Goal: Find contact information: Find contact information

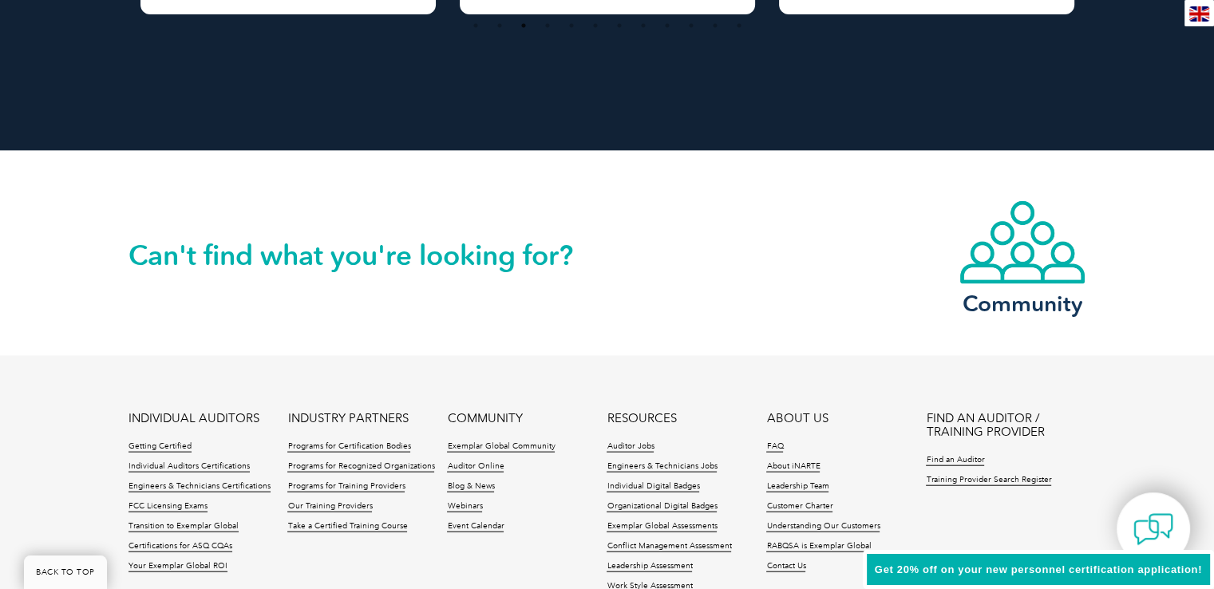
scroll to position [3782, 0]
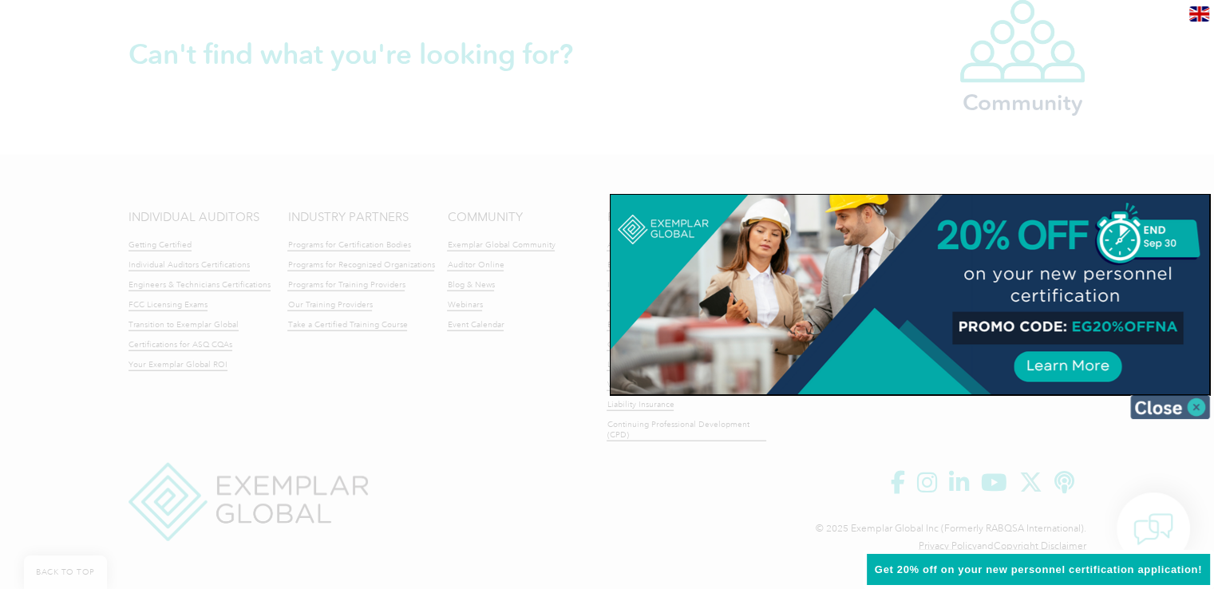
click at [1200, 401] on img at bounding box center [1170, 407] width 80 height 24
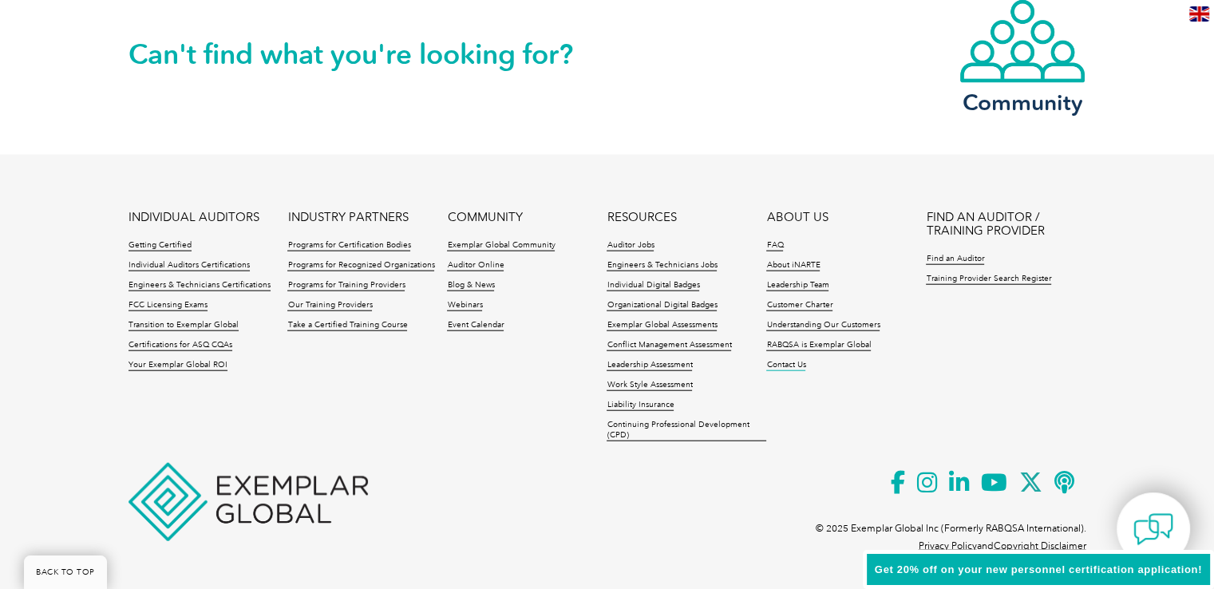
click at [792, 366] on link "Contact Us" at bounding box center [785, 365] width 39 height 11
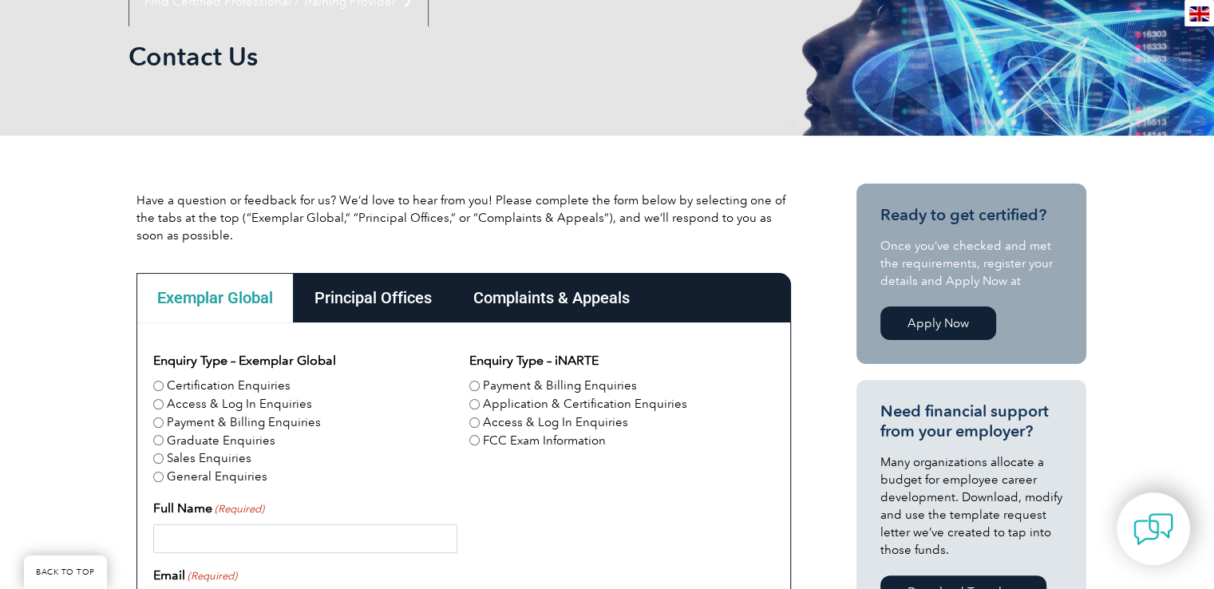
scroll to position [302, 0]
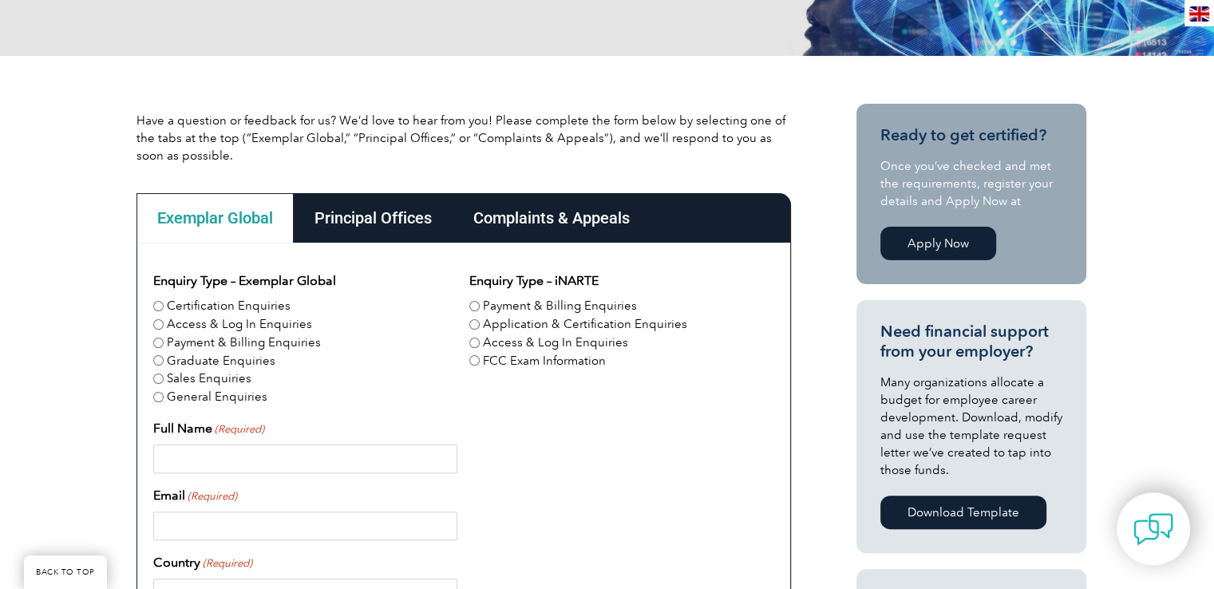
click at [326, 227] on div "Principal Offices" at bounding box center [373, 217] width 159 height 49
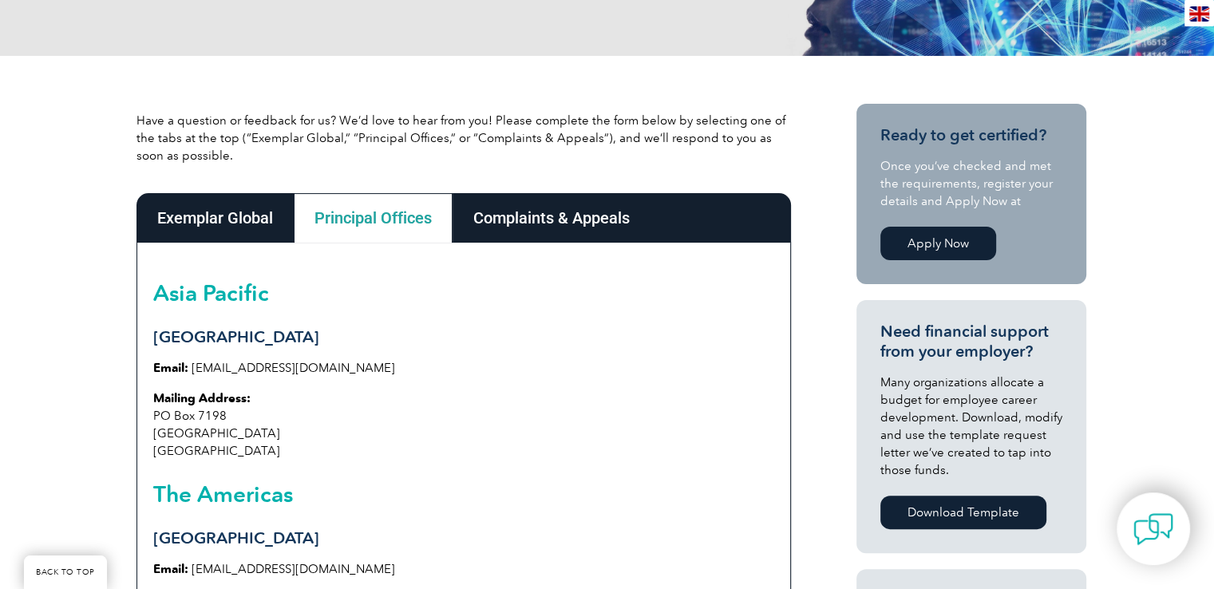
click at [236, 219] on div "Exemplar Global" at bounding box center [214, 217] width 157 height 49
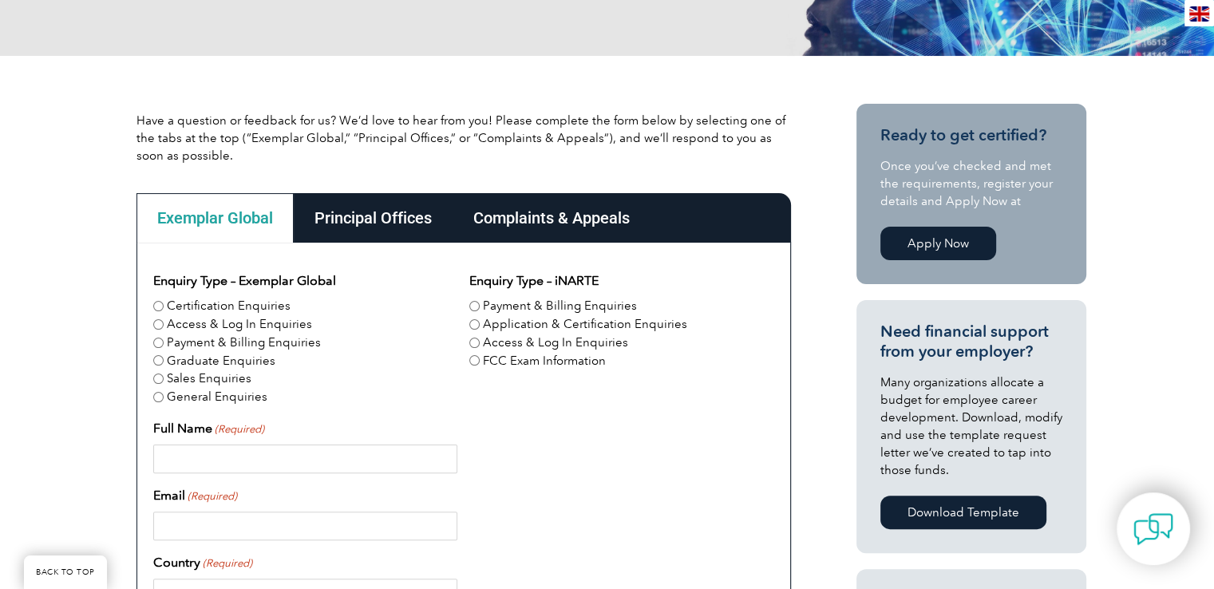
click at [568, 229] on div "Complaints & Appeals" at bounding box center [551, 217] width 198 height 49
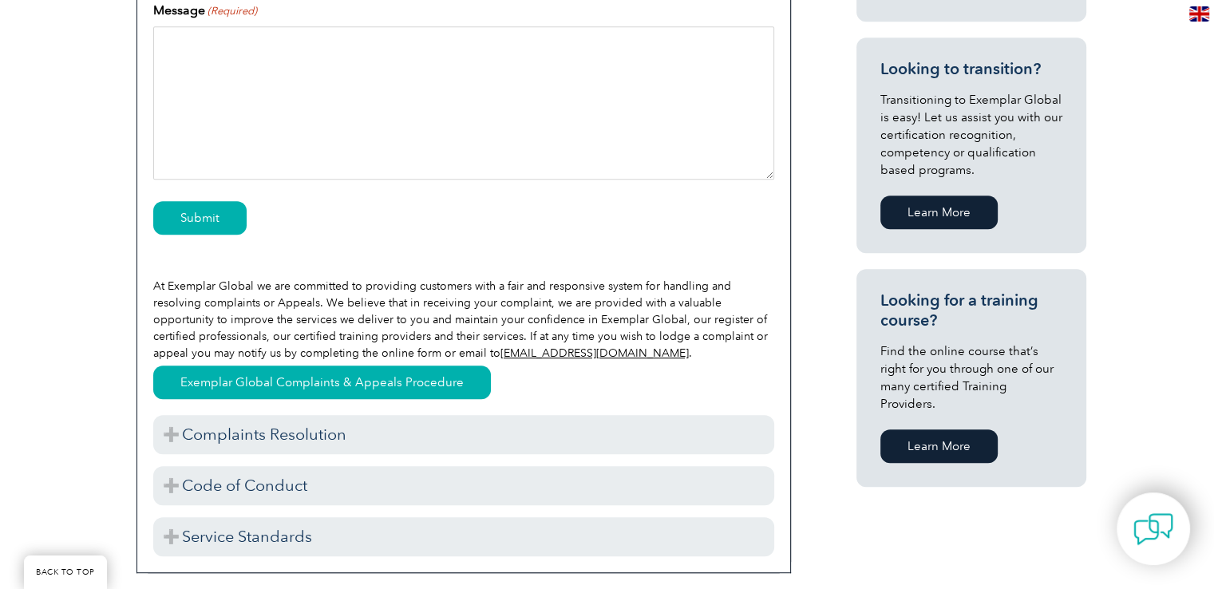
scroll to position [941, 0]
